Goal: Check status: Check status

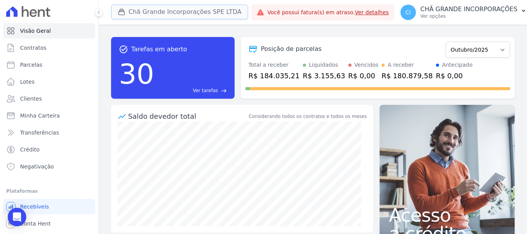
click at [182, 14] on button "Chã Grande Incorporações SPE LTDA" at bounding box center [179, 12] width 137 height 15
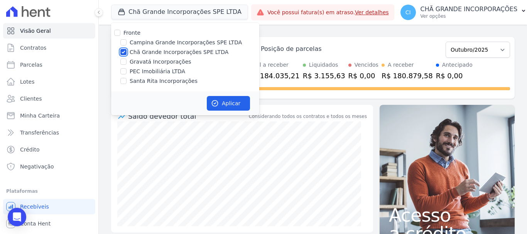
click at [123, 50] on input "Chã Grande Incorporações SPE LTDA" at bounding box center [123, 52] width 6 height 6
checkbox input "false"
click at [124, 42] on input "Campina Grande Incorporações SPE LTDA" at bounding box center [123, 42] width 6 height 6
checkbox input "true"
drag, startPoint x: 222, startPoint y: 105, endPoint x: 227, endPoint y: 103, distance: 5.4
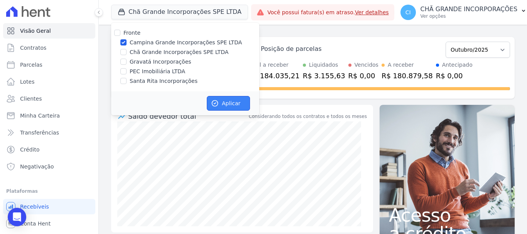
click at [224, 105] on button "Aplicar" at bounding box center [228, 103] width 43 height 15
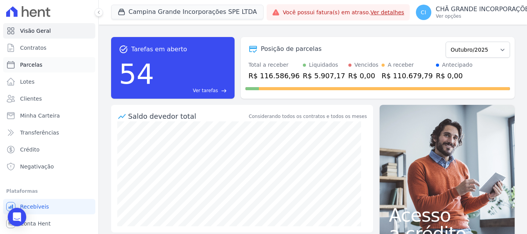
click at [42, 66] on link "Parcelas" at bounding box center [49, 64] width 92 height 15
select select
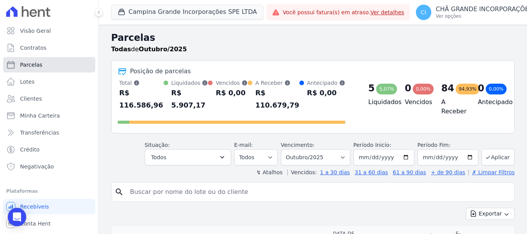
click at [46, 63] on link "Parcelas" at bounding box center [49, 64] width 92 height 15
click at [142, 184] on input "search" at bounding box center [318, 191] width 386 height 15
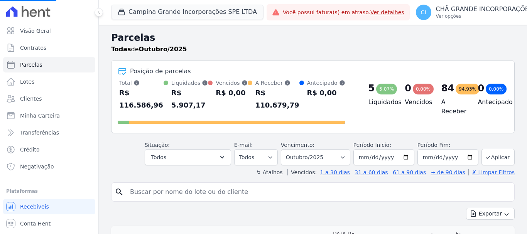
select select
click at [144, 184] on input "search" at bounding box center [318, 191] width 386 height 15
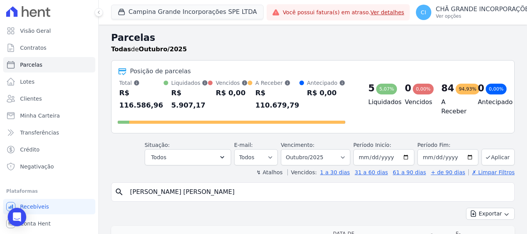
type input "NUBIA MARIA SANTOS DE SANTANA"
select select
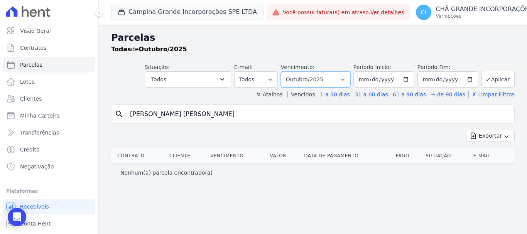
click at [350, 77] on select "Filtrar por período ──────── Todos os meses Janeiro/2023 Fevereiro/2023 Março/2…" at bounding box center [315, 79] width 69 height 16
select select "09/2025"
click at [292, 71] on select "Filtrar por período ──────── Todos os meses Janeiro/2023 Fevereiro/2023 Março/2…" at bounding box center [315, 79] width 69 height 16
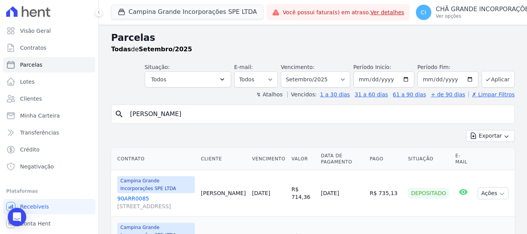
select select
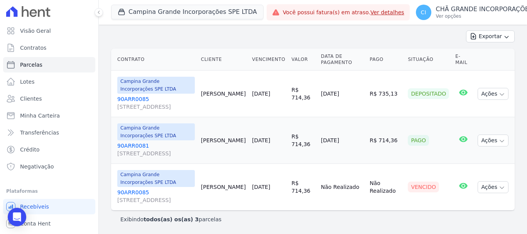
scroll to position [123, 0]
click at [131, 189] on link "90ARR0085 [STREET_ADDRESS]" at bounding box center [156, 196] width 78 height 15
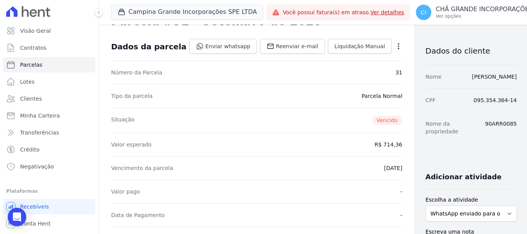
scroll to position [193, 0]
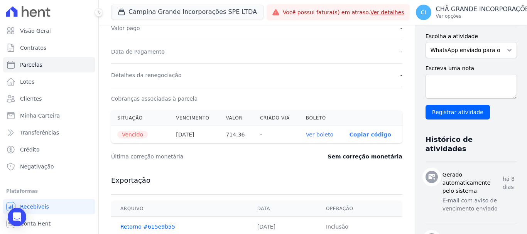
click at [306, 134] on link "Ver boleto" at bounding box center [319, 135] width 27 height 6
click at [134, 12] on button "Campina Grande Incorporações SPE LTDA" at bounding box center [187, 12] width 152 height 15
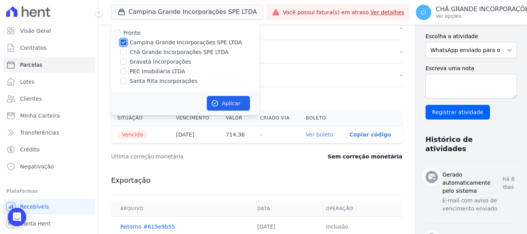
click at [124, 43] on input "Campina Grande Incorporações SPE LTDA" at bounding box center [123, 42] width 6 height 6
checkbox input "false"
click at [124, 53] on input "Chã Grande Incorporações SPE LTDA" at bounding box center [123, 52] width 6 height 6
checkbox input "true"
click at [241, 98] on button "Aplicar" at bounding box center [228, 103] width 43 height 15
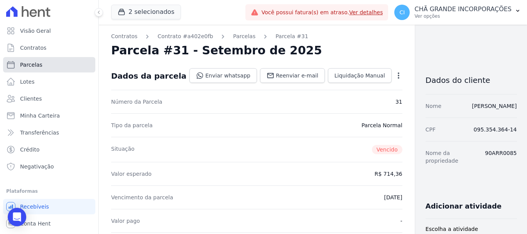
click at [49, 66] on link "Parcelas" at bounding box center [49, 64] width 92 height 15
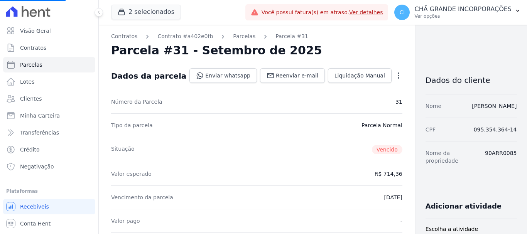
select select
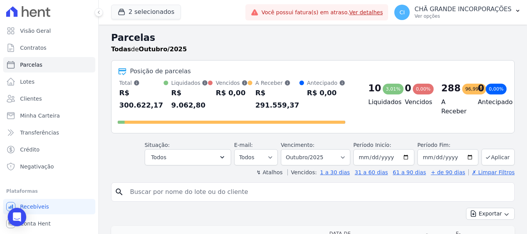
click at [134, 184] on input "search" at bounding box center [318, 191] width 386 height 15
type input "taciana [PERSON_NAME]"
select select
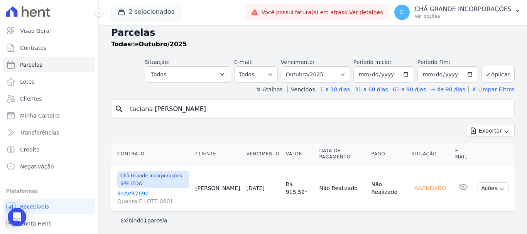
scroll to position [6, 0]
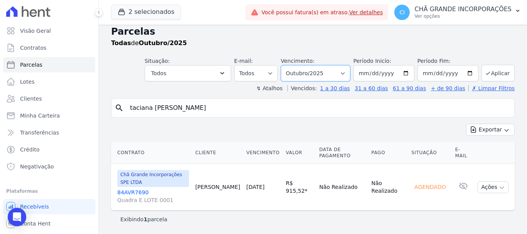
click at [342, 73] on select "Filtrar por período ──────── Todos os meses Outubro/2019 Novembro/2019 Dezembro…" at bounding box center [315, 73] width 69 height 16
select select "07/2025"
click at [286, 65] on select "Filtrar por período ──────── Todos os meses Outubro/2019 Novembro/2019 Dezembro…" at bounding box center [315, 73] width 69 height 16
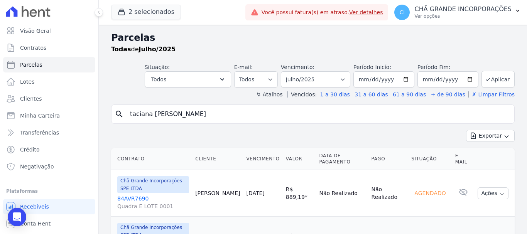
select select
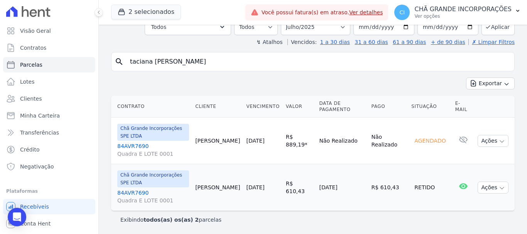
scroll to position [53, 0]
click at [343, 27] on select "Filtrar por período ──────── Todos os meses Outubro/2019 Novembro/2019 Dezembro…" at bounding box center [315, 27] width 69 height 16
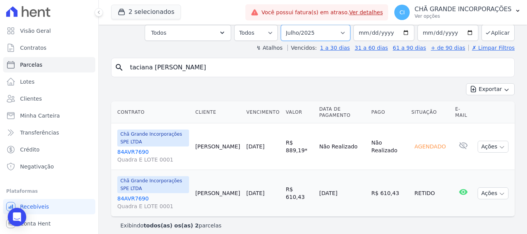
click at [286, 25] on select "Filtrar por período ──────── Todos os meses Outubro/2019 Novembro/2019 Dezembro…" at bounding box center [315, 33] width 69 height 16
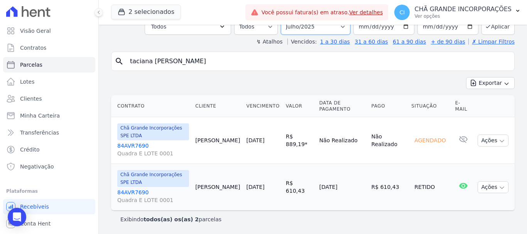
click at [345, 27] on select "Filtrar por período ──────── Todos os meses Outubro/2019 Novembro/2019 Dezembro…" at bounding box center [315, 27] width 69 height 16
select select "08/2025"
click at [286, 19] on select "Filtrar por período ──────── Todos os meses Outubro/2019 Novembro/2019 Dezembro…" at bounding box center [315, 27] width 69 height 16
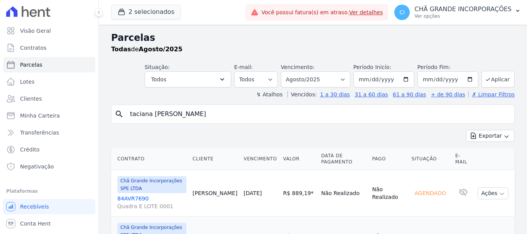
select select
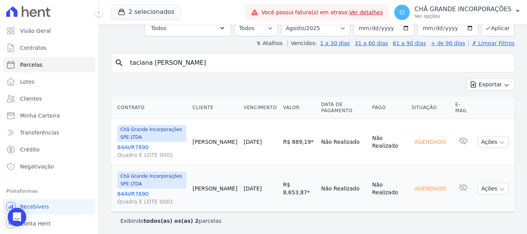
scroll to position [53, 0]
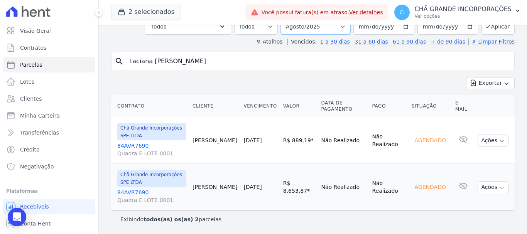
click at [343, 25] on select "Filtrar por período ──────── Todos os meses Outubro/2019 Novembro/2019 Dezembro…" at bounding box center [315, 27] width 69 height 16
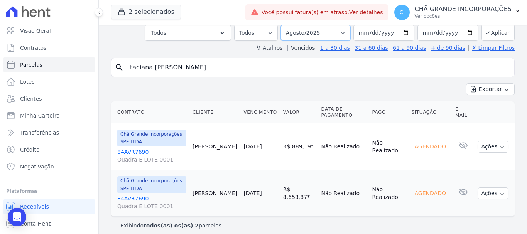
select select "09/2025"
click at [286, 25] on select "Filtrar por período ──────── Todos os meses Outubro/2019 Novembro/2019 Dezembro…" at bounding box center [315, 33] width 69 height 16
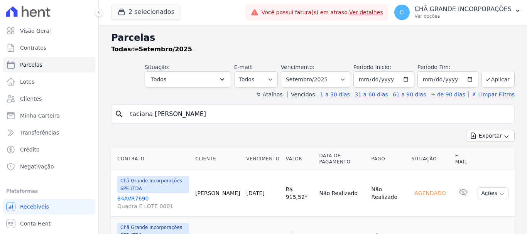
select select
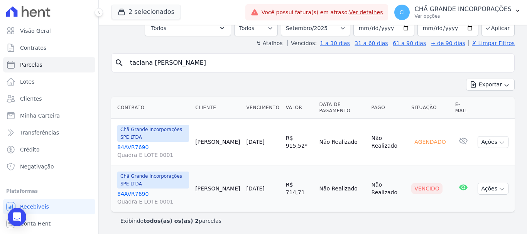
scroll to position [53, 0]
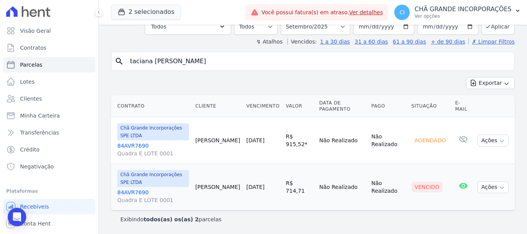
click at [133, 193] on link "84AVR7690 Quadra E LOTE 0001" at bounding box center [153, 196] width 72 height 15
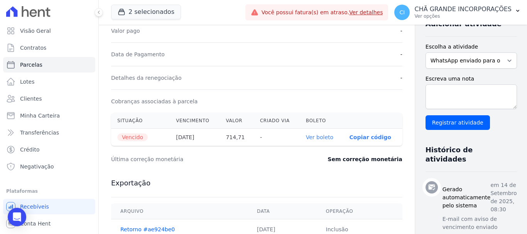
scroll to position [232, 0]
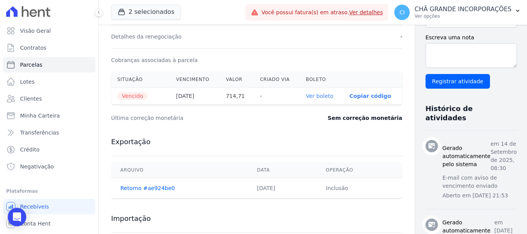
click at [306, 95] on link "Ver boleto" at bounding box center [319, 96] width 27 height 6
select select
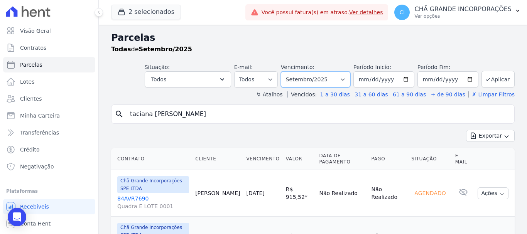
click at [345, 80] on select "Filtrar por período ──────── Todos os meses Outubro/2019 Novembro/2019 Dezembro…" at bounding box center [315, 79] width 69 height 16
select select "08/2025"
click at [286, 71] on select "Filtrar por período ──────── Todos os meses Outubro/2019 Novembro/2019 Dezembro…" at bounding box center [315, 79] width 69 height 16
select select
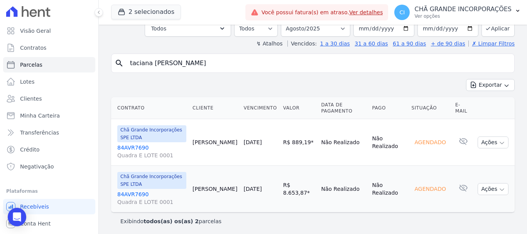
scroll to position [53, 0]
